Goal: Task Accomplishment & Management: Complete application form

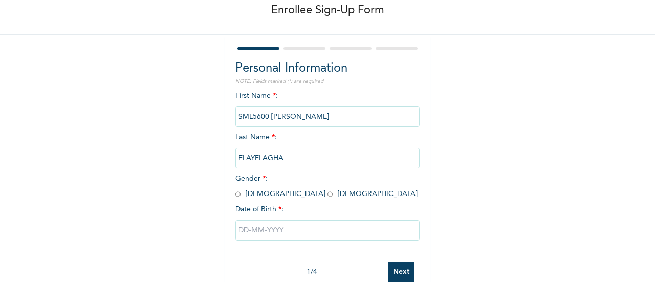
scroll to position [79, 0]
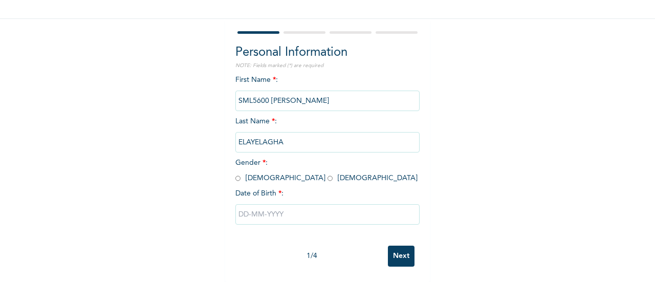
click at [235, 173] on input "radio" at bounding box center [237, 178] width 5 height 10
radio input "true"
click at [261, 208] on input "text" at bounding box center [327, 214] width 184 height 20
select select "8"
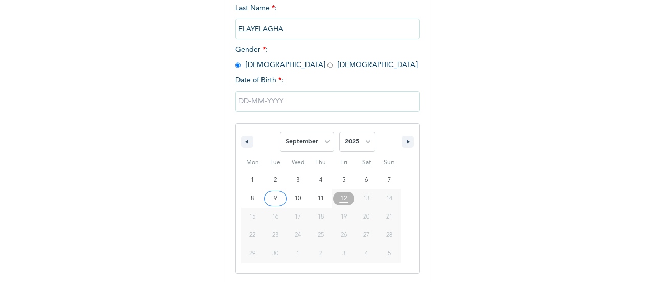
scroll to position [184, 0]
click at [364, 143] on select "2025 2024 2023 2022 2021 2020 2019 2018 2017 2016 2015 2014 2013 2012 2011 2010…" at bounding box center [357, 141] width 36 height 20
select select "1994"
click at [339, 132] on select "2025 2024 2023 2022 2021 2020 2019 2018 2017 2016 2015 2014 2013 2012 2011 2010…" at bounding box center [357, 141] width 36 height 20
click at [329, 139] on select "January February March April May June July August September October November De…" at bounding box center [307, 141] width 54 height 20
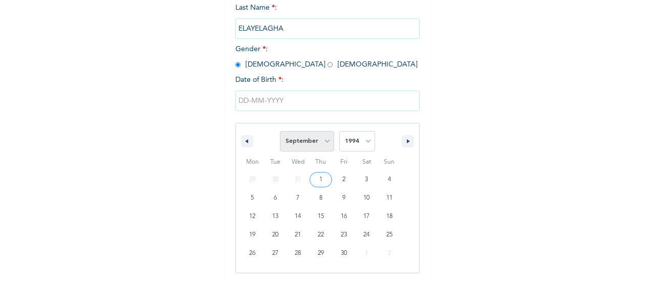
select select "3"
click at [280, 132] on select "January February March April May June July August September October November De…" at bounding box center [307, 141] width 54 height 20
type input "[DATE]"
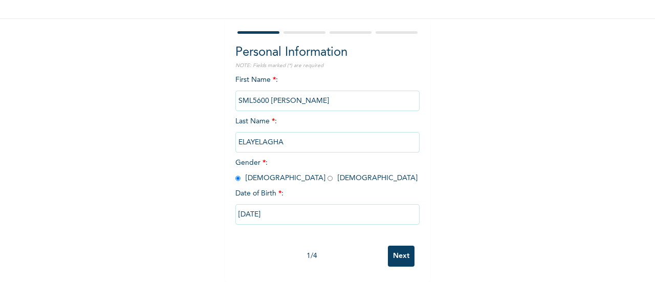
click at [399, 245] on input "Next" at bounding box center [401, 255] width 27 height 21
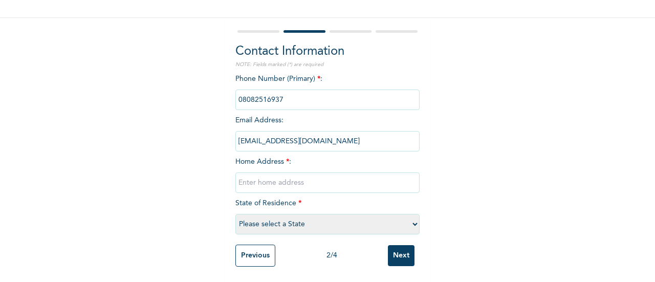
click at [269, 180] on input "text" at bounding box center [327, 182] width 184 height 20
drag, startPoint x: 385, startPoint y: 98, endPoint x: 288, endPoint y: 181, distance: 127.6
click at [288, 181] on div "Phone Number (Primary) * : Email Address : [EMAIL_ADDRESS][DOMAIN_NAME] Home Ad…" at bounding box center [327, 157] width 184 height 166
click at [292, 173] on input "text" at bounding box center [327, 182] width 184 height 20
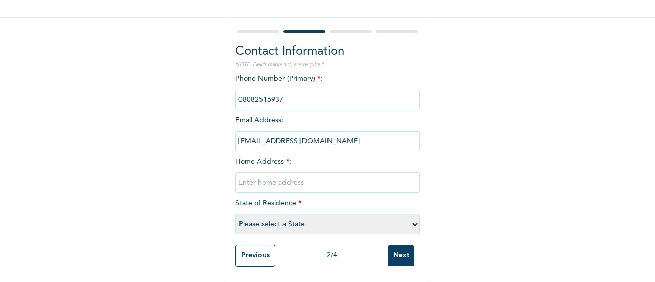
type input "o"
click at [262, 173] on input "Opolo, Ynagoa" at bounding box center [327, 182] width 184 height 20
type input "Opolo, Yenagoa"
click at [264, 219] on select "Please select a State [PERSON_NAME] (FCT) [PERSON_NAME] Ibom [GEOGRAPHIC_DATA] …" at bounding box center [327, 224] width 184 height 20
select select "6"
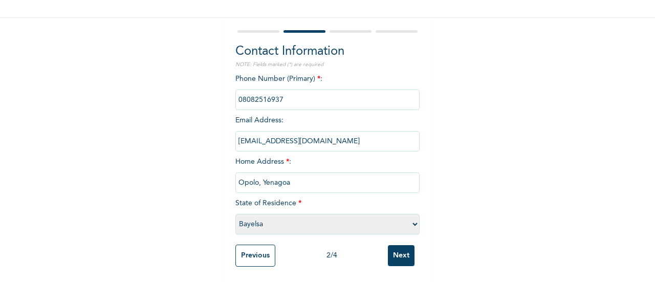
click at [235, 214] on select "Please select a State [PERSON_NAME] (FCT) [PERSON_NAME] Ibom [GEOGRAPHIC_DATA] …" at bounding box center [327, 224] width 184 height 20
click at [397, 252] on input "Next" at bounding box center [401, 255] width 27 height 21
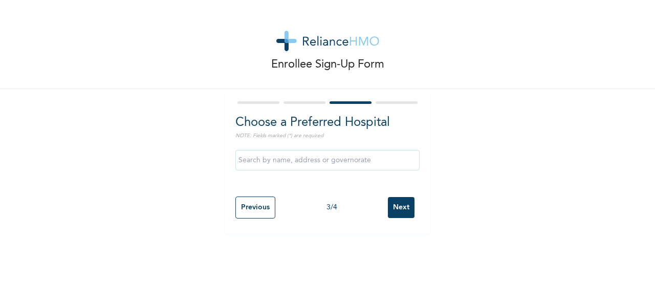
scroll to position [0, 0]
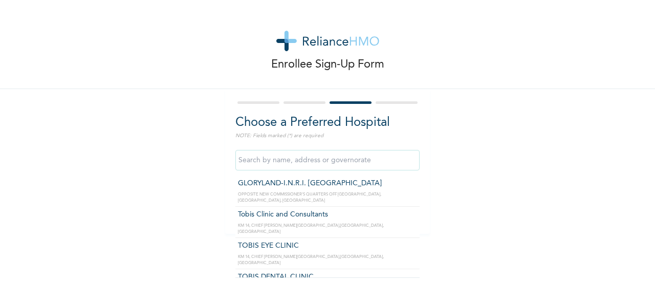
click at [353, 162] on input "text" at bounding box center [327, 160] width 184 height 20
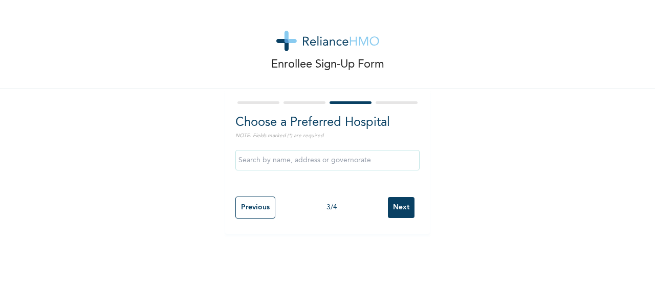
drag, startPoint x: 418, startPoint y: 204, endPoint x: 401, endPoint y: 163, distance: 44.3
click at [401, 163] on div "Choose a Preferred Hospital NOTE: Fields marked (*) are required Previous 3 / 4…" at bounding box center [327, 161] width 205 height 145
click at [475, 129] on div "Enrollee Sign-Up Form Choose a Preferred Hospital NOTE: Fields marked (*) are r…" at bounding box center [327, 117] width 655 height 234
click at [361, 170] on div at bounding box center [327, 160] width 184 height 31
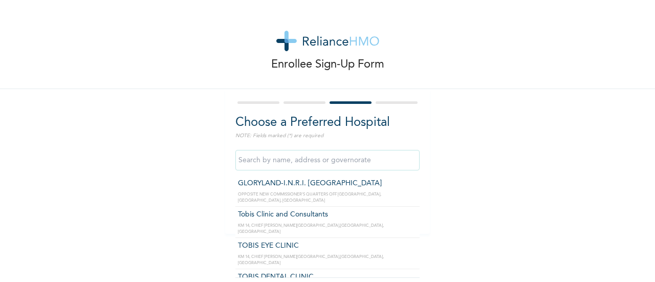
click at [362, 163] on input "text" at bounding box center [327, 160] width 184 height 20
type input "Tobis Clinic and Consultants"
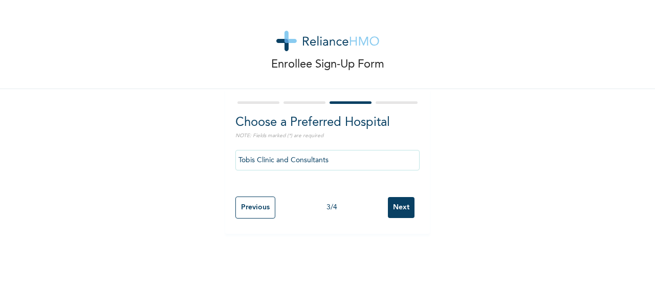
click at [397, 201] on input "Next" at bounding box center [401, 207] width 27 height 21
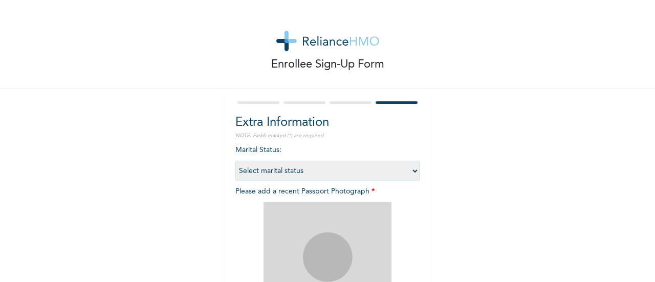
click at [360, 168] on select "Select marital status [DEMOGRAPHIC_DATA] Married [DEMOGRAPHIC_DATA] Widow/[DEMO…" at bounding box center [327, 171] width 184 height 20
select select "1"
click at [235, 161] on select "Select marital status [DEMOGRAPHIC_DATA] Married [DEMOGRAPHIC_DATA] Widow/[DEMO…" at bounding box center [327, 171] width 184 height 20
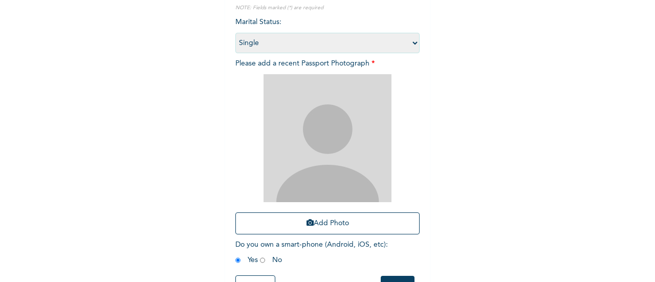
scroll to position [167, 0]
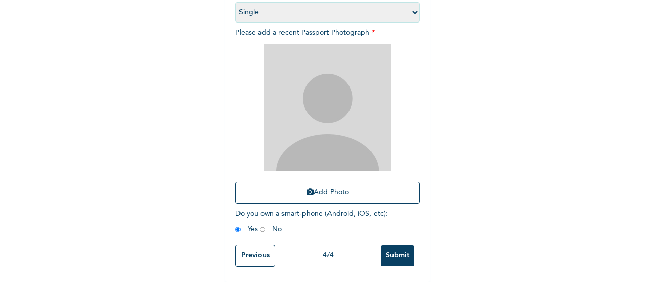
click at [387, 249] on input "Submit" at bounding box center [398, 255] width 34 height 21
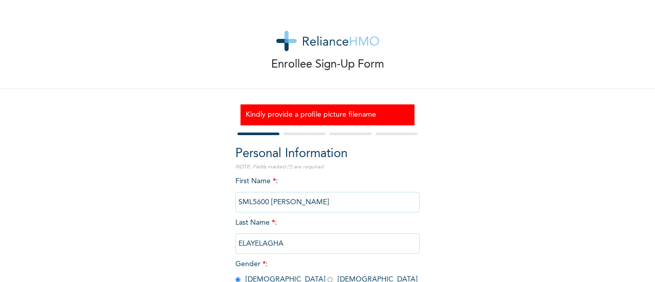
scroll to position [104, 0]
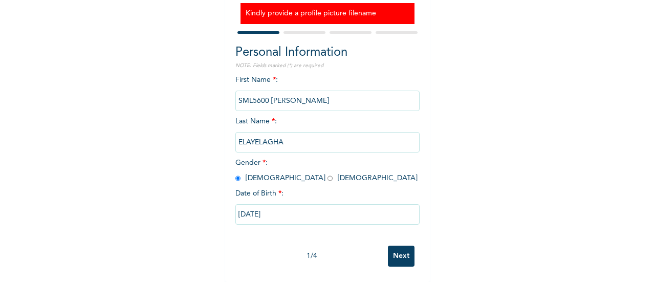
click at [393, 255] on input "Next" at bounding box center [401, 255] width 27 height 21
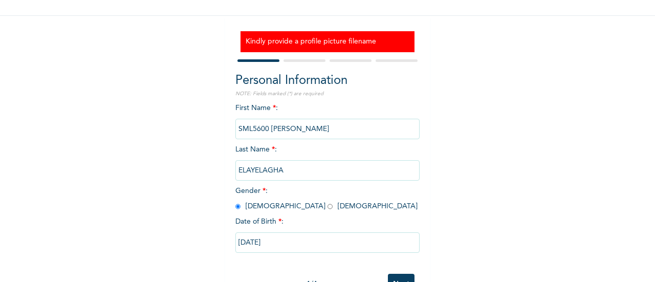
select select "6"
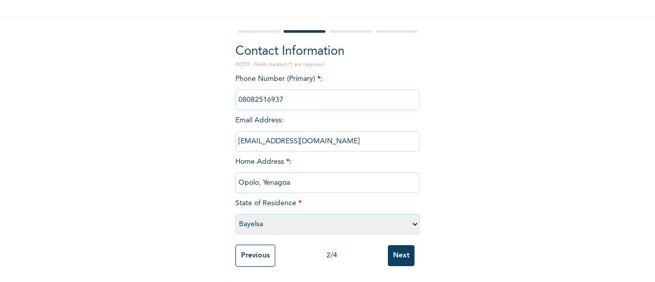
click at [393, 255] on input "Next" at bounding box center [401, 255] width 27 height 21
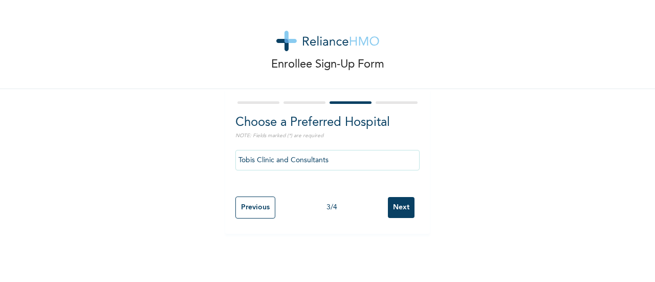
click at [391, 213] on input "Next" at bounding box center [401, 207] width 27 height 21
select select "1"
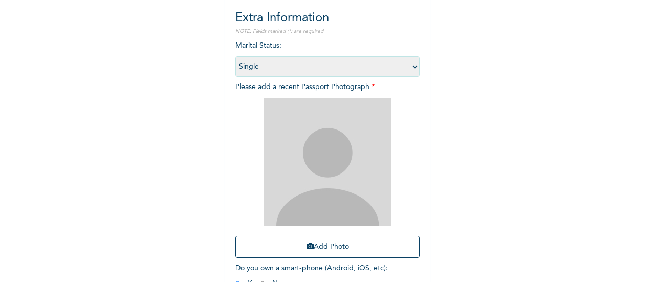
scroll to position [167, 0]
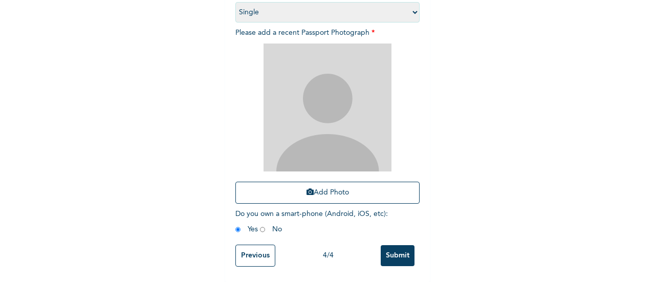
click at [396, 245] on input "Submit" at bounding box center [398, 255] width 34 height 21
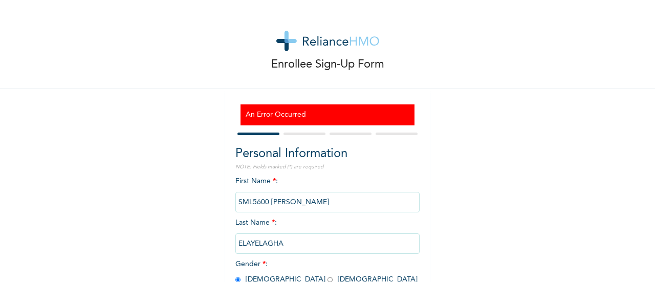
scroll to position [104, 0]
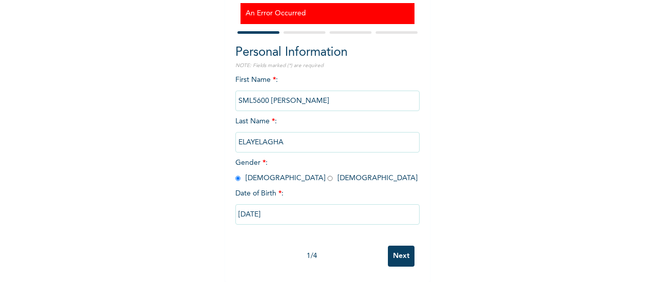
click at [407, 249] on input "Next" at bounding box center [401, 255] width 27 height 21
select select "6"
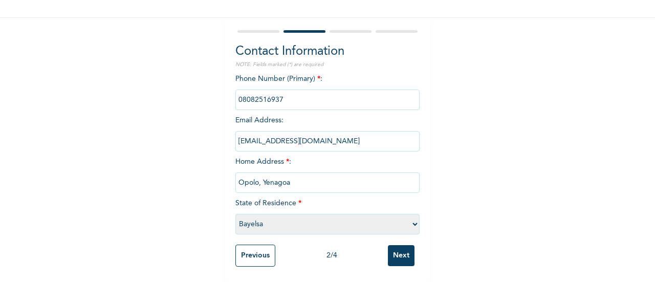
scroll to position [73, 0]
click at [405, 253] on input "Next" at bounding box center [401, 255] width 27 height 21
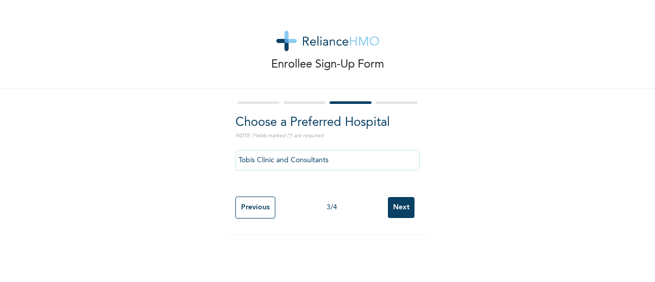
drag, startPoint x: 393, startPoint y: 196, endPoint x: 396, endPoint y: 204, distance: 8.7
click at [396, 204] on div "Previous 3 / 4 Next" at bounding box center [327, 207] width 184 height 32
click at [396, 204] on input "Next" at bounding box center [401, 207] width 27 height 21
select select "1"
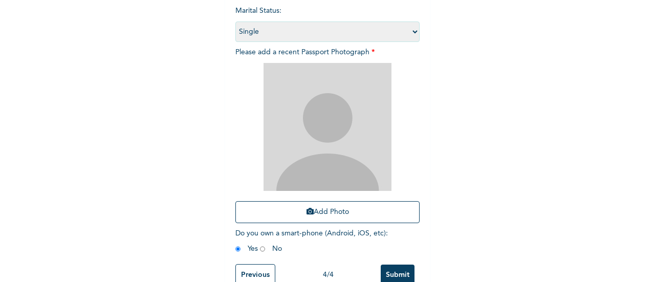
scroll to position [140, 0]
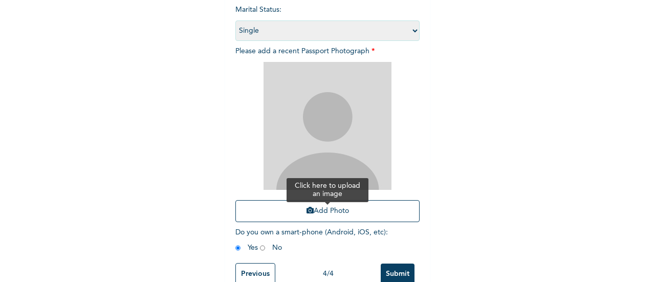
click at [350, 214] on button "Add Photo" at bounding box center [327, 211] width 184 height 22
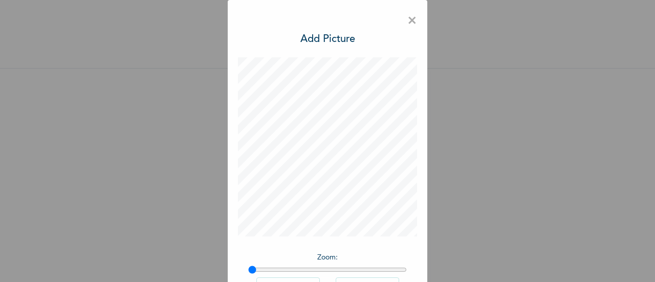
scroll to position [29, 0]
drag, startPoint x: 646, startPoint y: 126, endPoint x: 645, endPoint y: 142, distance: 15.9
click at [645, 142] on div "× Add Picture Zoom : Rotate Left Rotate Right DONE" at bounding box center [327, 141] width 655 height 282
drag, startPoint x: 645, startPoint y: 142, endPoint x: 650, endPoint y: 170, distance: 29.0
click at [650, 170] on div "× Add Picture Zoom : Rotate Left Rotate Right DONE" at bounding box center [327, 141] width 655 height 282
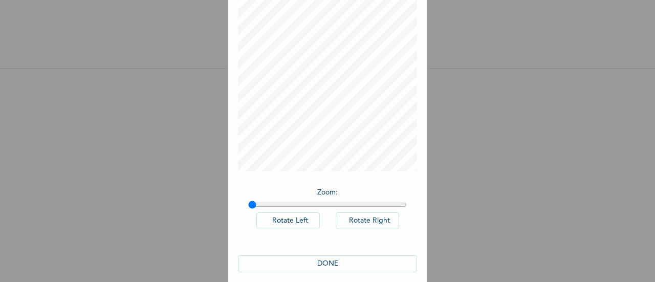
scroll to position [75, 0]
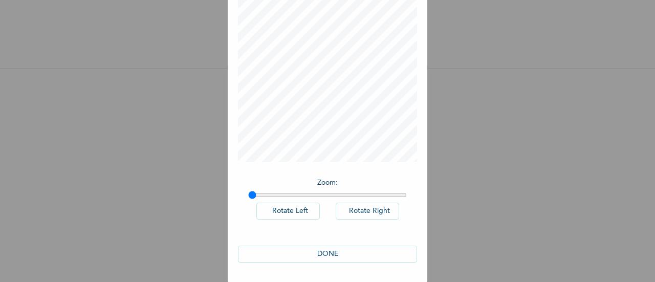
click at [373, 251] on button "DONE" at bounding box center [327, 253] width 179 height 17
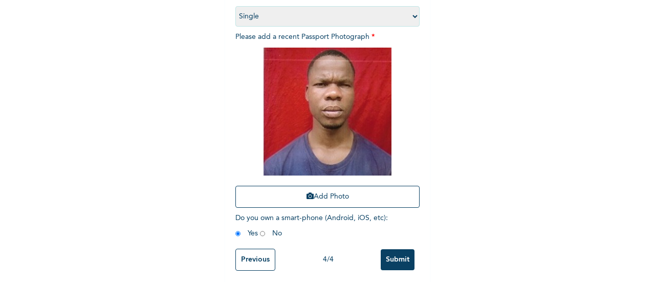
scroll to position [167, 0]
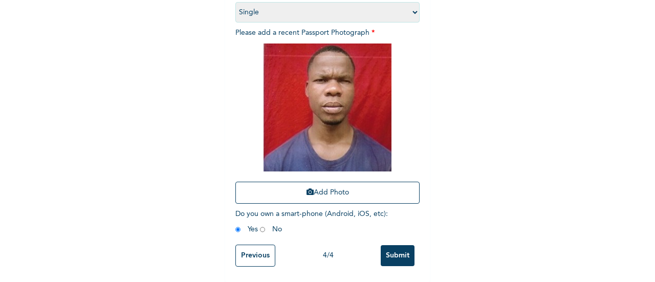
click at [386, 245] on input "Submit" at bounding box center [398, 255] width 34 height 21
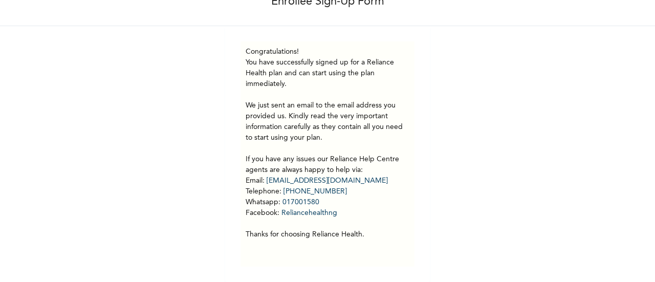
scroll to position [71, 0]
